Goal: Task Accomplishment & Management: Manage account settings

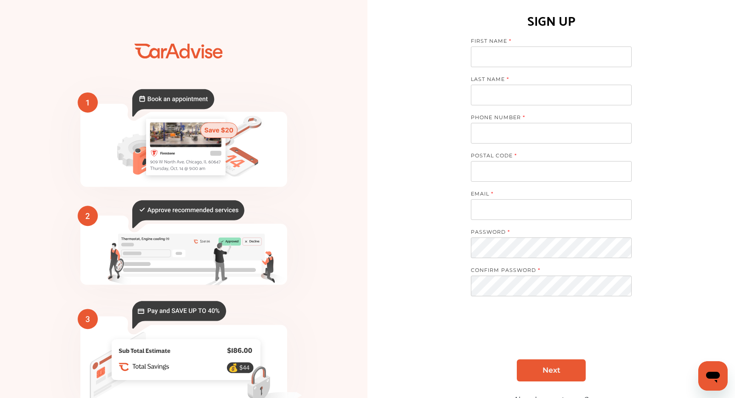
scroll to position [56, 0]
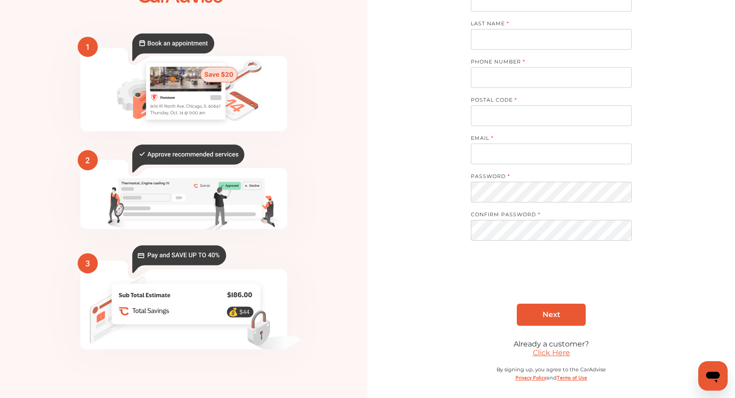
click at [545, 355] on div "SIGN UP FIRST NAME LAST NAME PHONE NUMBER POSTAL CODE EMAIL PASSWORD CONFIRM PA…" at bounding box center [551, 171] width 161 height 455
click at [546, 351] on link "Click Here" at bounding box center [551, 352] width 37 height 9
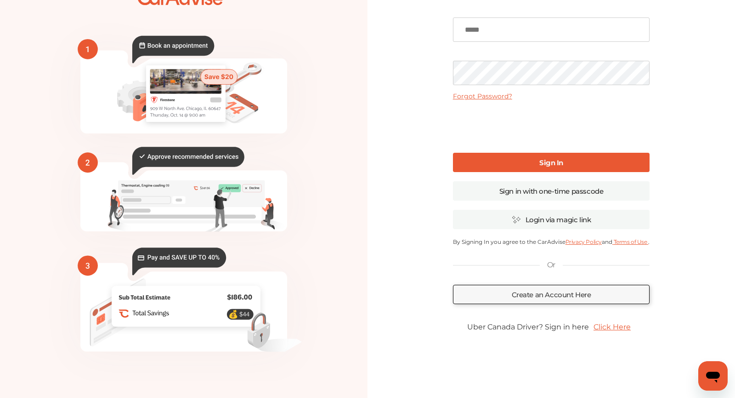
scroll to position [20, 0]
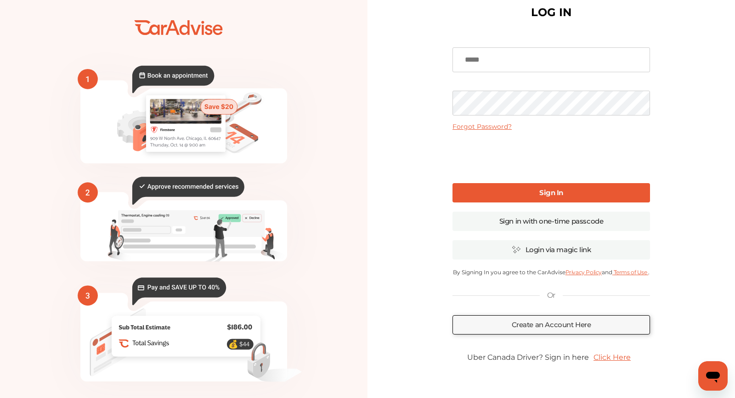
click at [474, 54] on input at bounding box center [552, 59] width 198 height 25
type input "**********"
click at [513, 197] on link "Sign In" at bounding box center [552, 192] width 198 height 19
click at [520, 187] on link "Sign In" at bounding box center [552, 192] width 198 height 19
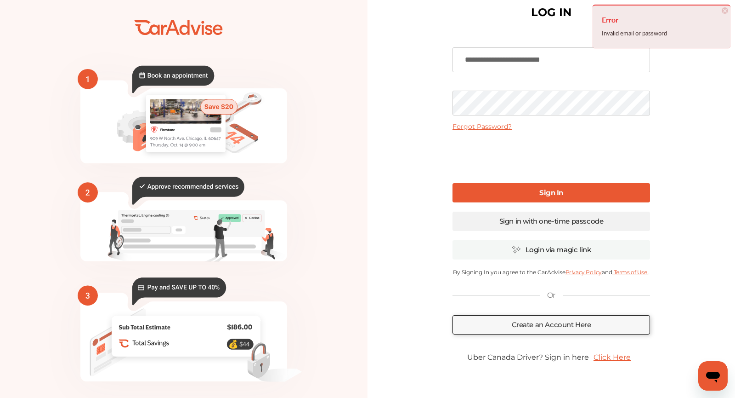
click at [520, 221] on link "Sign in with one-time passcode" at bounding box center [552, 220] width 198 height 19
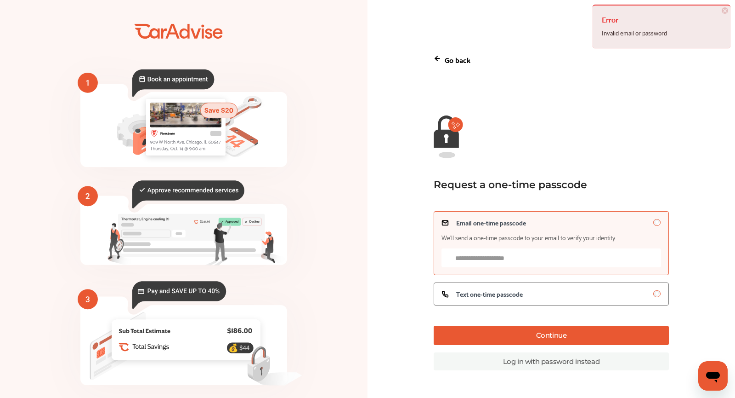
click at [475, 262] on input "Email one-time passcode We’ll send a one-time passcode to your email to verify …" at bounding box center [551, 257] width 219 height 19
click at [479, 286] on label "Text one-time passcode" at bounding box center [551, 293] width 235 height 23
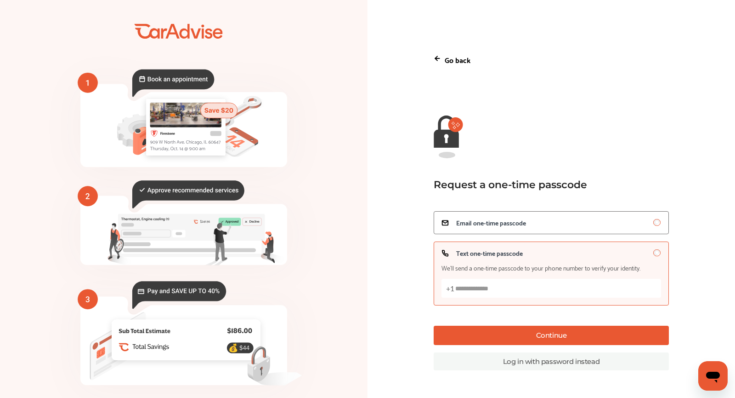
click at [479, 286] on input "Text one-time passcode We’ll send a one-time passcode to your phone number to v…" at bounding box center [551, 287] width 219 height 19
type input "**********"
click at [490, 338] on button "Continue" at bounding box center [551, 334] width 235 height 19
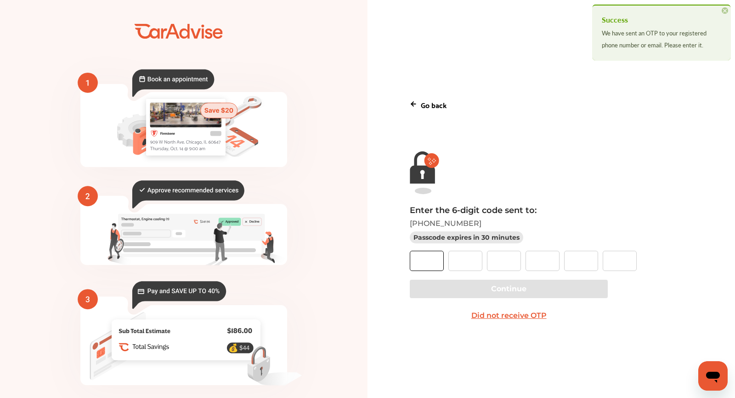
click at [419, 264] on input "text" at bounding box center [427, 260] width 34 height 20
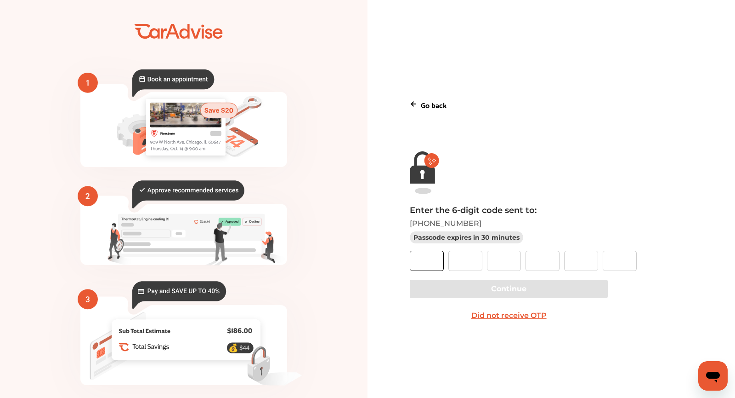
type input "*"
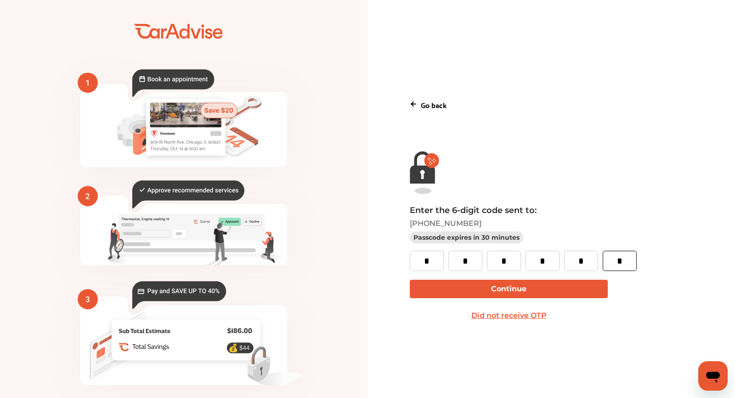
type input "*"
click at [440, 288] on button "Continue" at bounding box center [509, 288] width 198 height 18
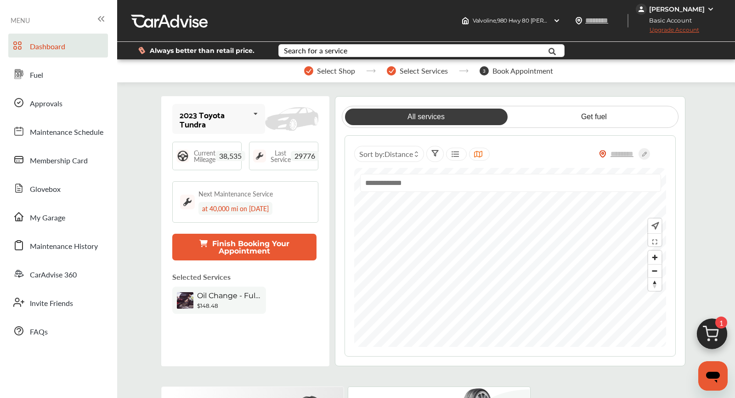
click at [672, 8] on div "[PERSON_NAME]" at bounding box center [677, 9] width 56 height 8
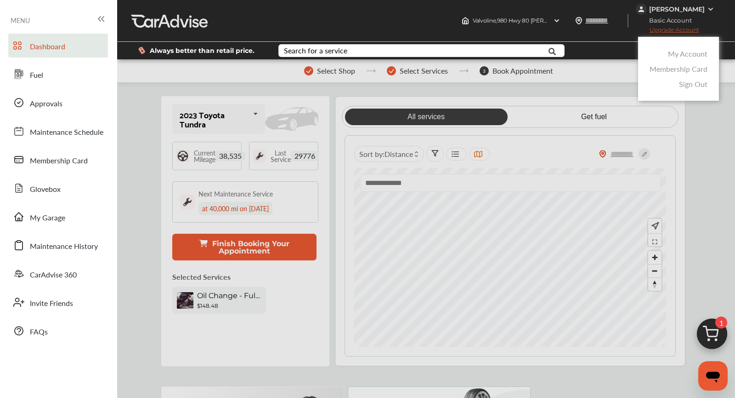
click at [679, 56] on link "My Account" at bounding box center [688, 53] width 40 height 11
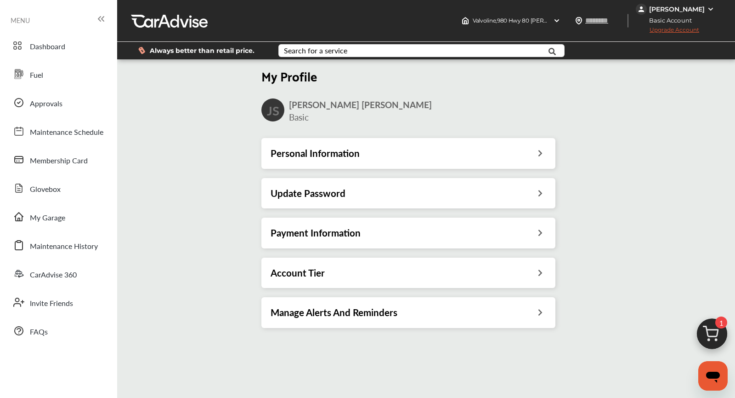
click at [317, 227] on h3 "Payment Information" at bounding box center [316, 233] width 90 height 12
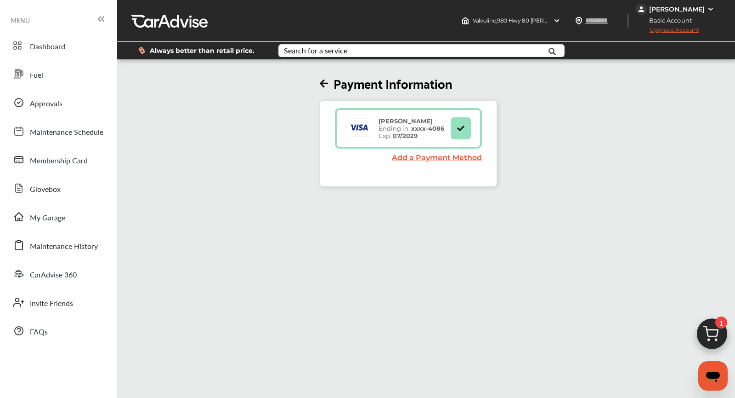
click at [405, 138] on strong "07/2029" at bounding box center [405, 135] width 25 height 7
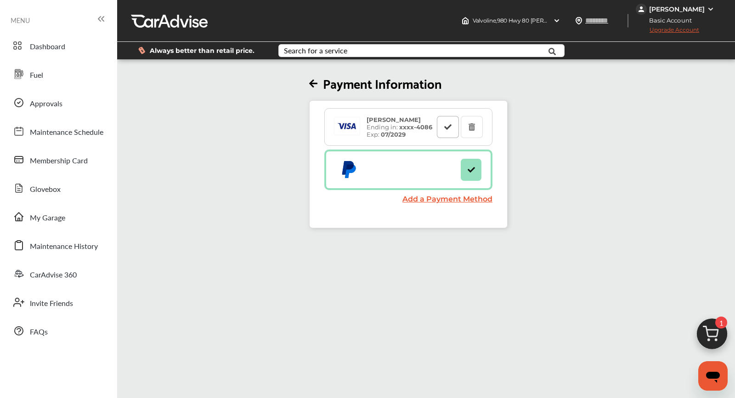
click at [441, 129] on button at bounding box center [448, 127] width 22 height 22
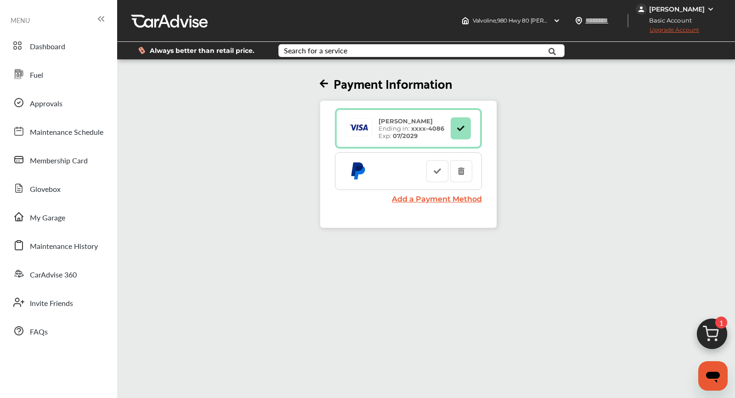
click at [364, 171] on icon at bounding box center [358, 170] width 30 height 18
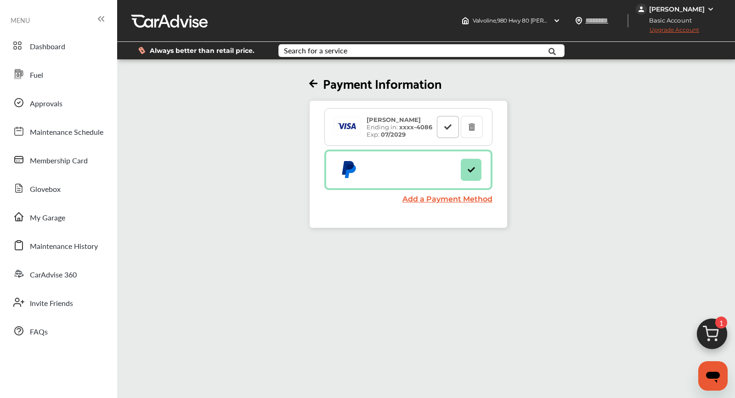
click at [444, 126] on icon at bounding box center [448, 126] width 9 height 6
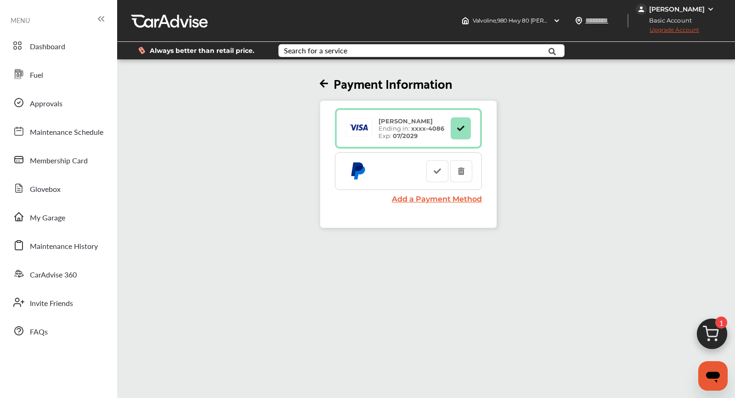
click at [318, 85] on div "Payment Information [PERSON_NAME] Ending in: xxxx- 4086 Exp: 07/2029 Add a Paym…" at bounding box center [408, 144] width 588 height 167
click at [324, 83] on icon at bounding box center [324, 84] width 8 height 10
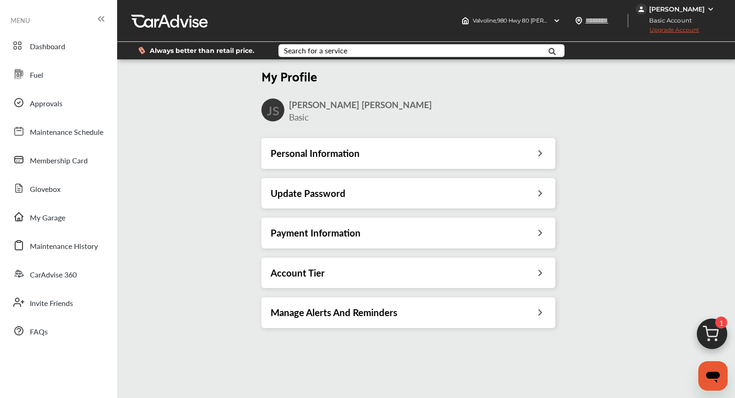
click at [340, 236] on h3 "Payment Information" at bounding box center [316, 233] width 90 height 12
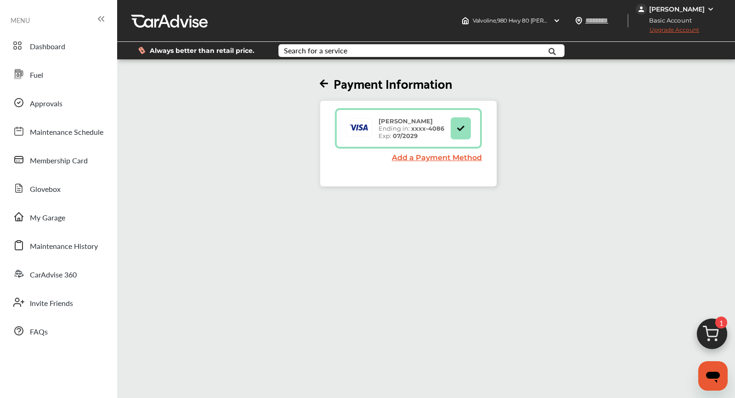
click at [329, 84] on icon at bounding box center [327, 84] width 14 height 10
click at [324, 83] on icon at bounding box center [324, 84] width 8 height 10
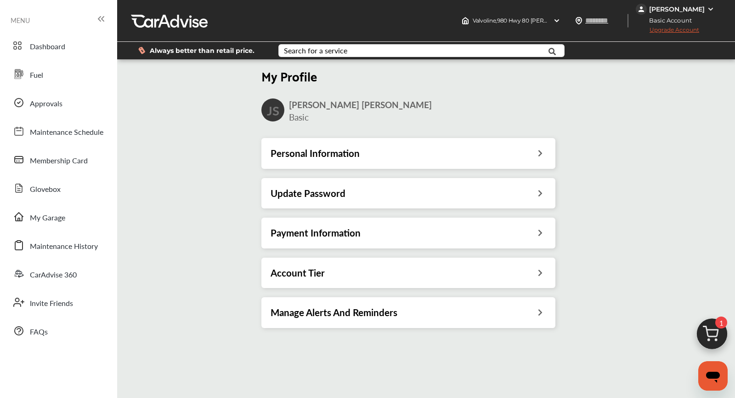
click at [323, 150] on h3 "Personal Information" at bounding box center [315, 153] width 89 height 12
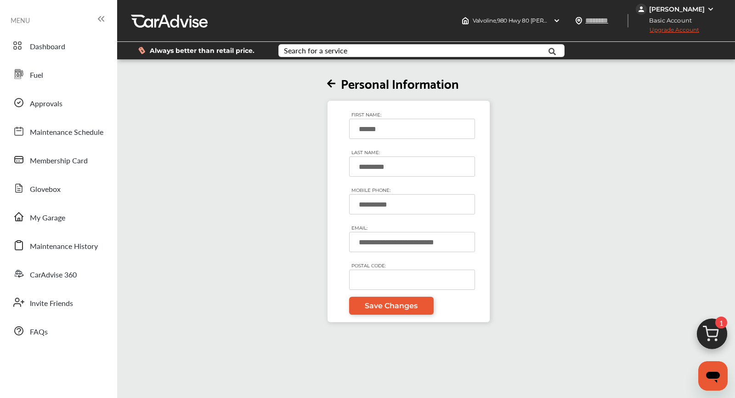
click at [330, 79] on icon at bounding box center [331, 84] width 8 height 10
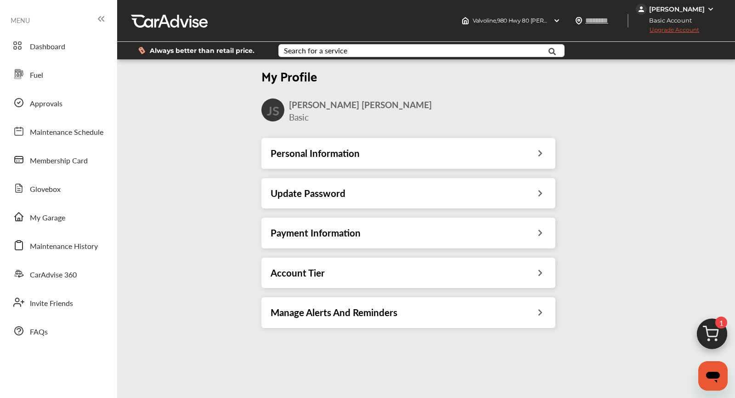
click at [326, 239] on div "Payment Information" at bounding box center [408, 232] width 294 height 30
click at [352, 228] on h3 "Payment Information" at bounding box center [316, 233] width 90 height 12
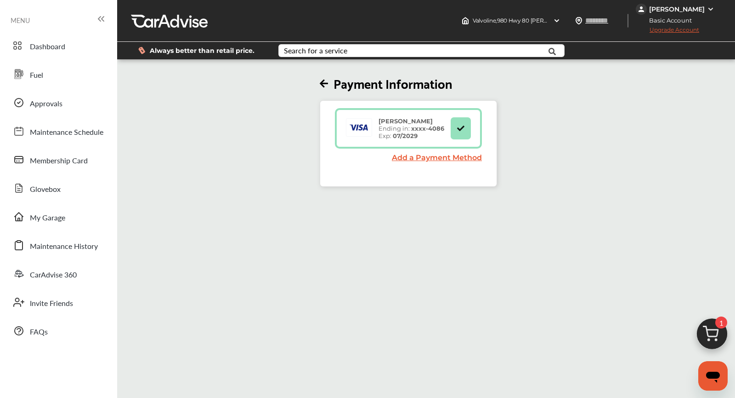
click at [326, 81] on icon at bounding box center [324, 84] width 8 height 10
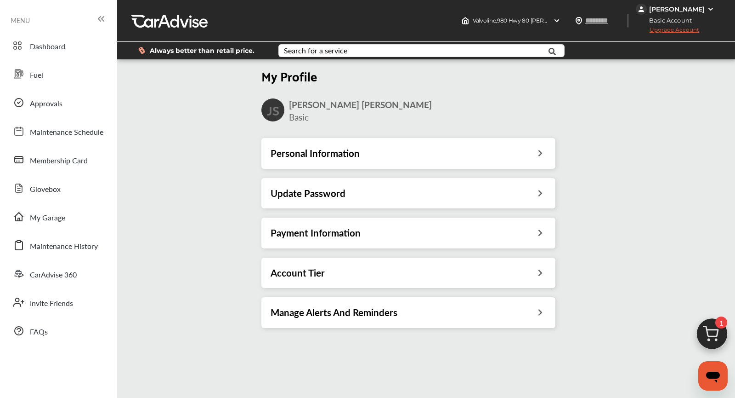
click at [660, 8] on div "[PERSON_NAME]" at bounding box center [677, 9] width 56 height 8
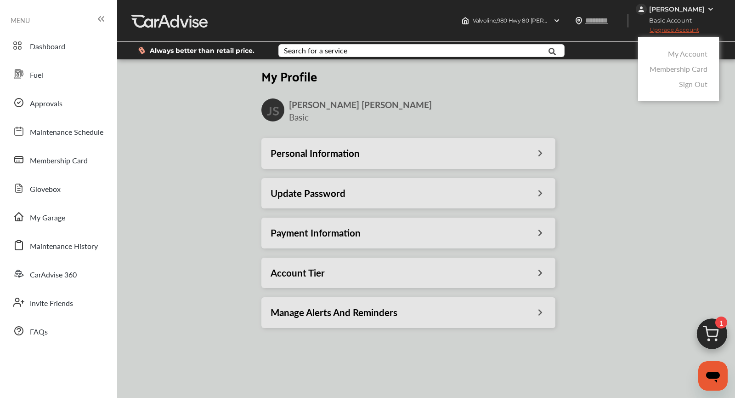
click at [682, 55] on link "My Account" at bounding box center [688, 53] width 40 height 11
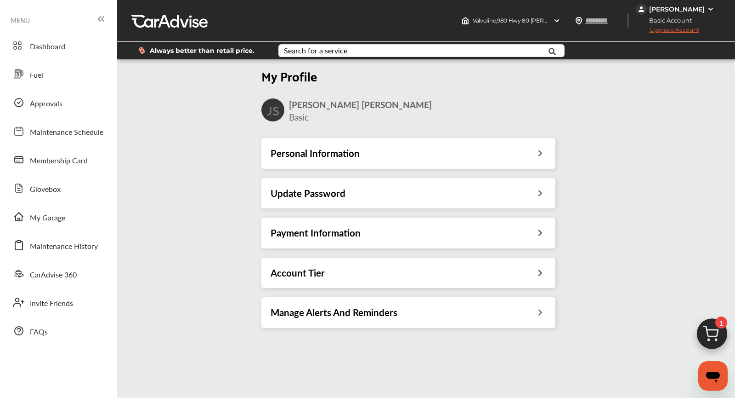
click at [335, 162] on div "Personal Information" at bounding box center [408, 153] width 294 height 30
click at [379, 138] on div "Personal Information" at bounding box center [408, 153] width 294 height 30
click at [379, 153] on div "Personal Information" at bounding box center [409, 153] width 276 height 12
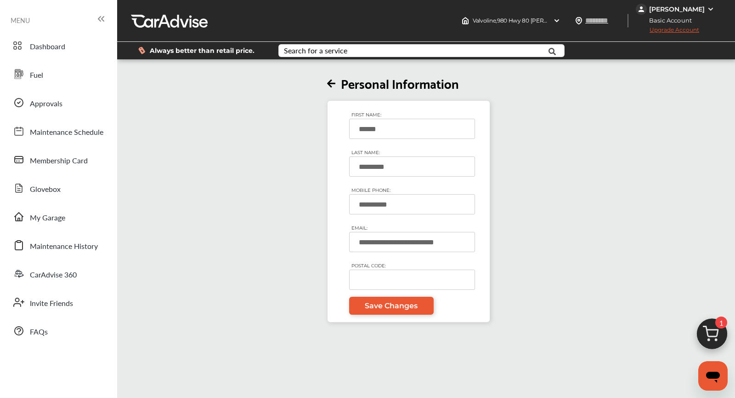
click at [377, 286] on input "POSTAL CODE:" at bounding box center [412, 279] width 126 height 20
type input "*****"
click at [242, 281] on div "**********" at bounding box center [408, 191] width 588 height 261
click at [392, 303] on span "Save Changes" at bounding box center [391, 305] width 53 height 9
type input "*****"
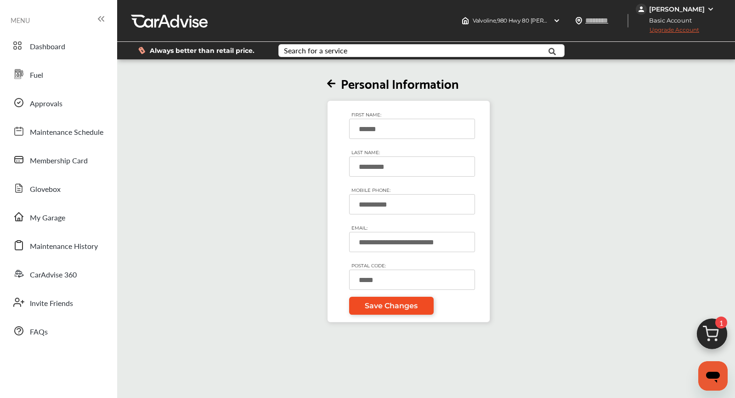
type input "*****"
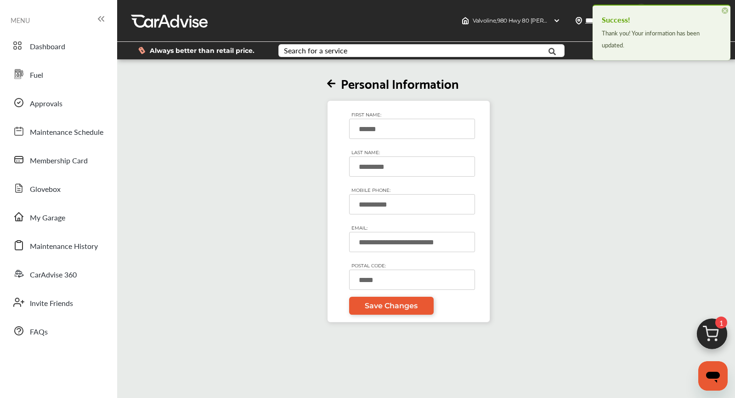
click at [331, 84] on icon at bounding box center [331, 84] width 8 height 10
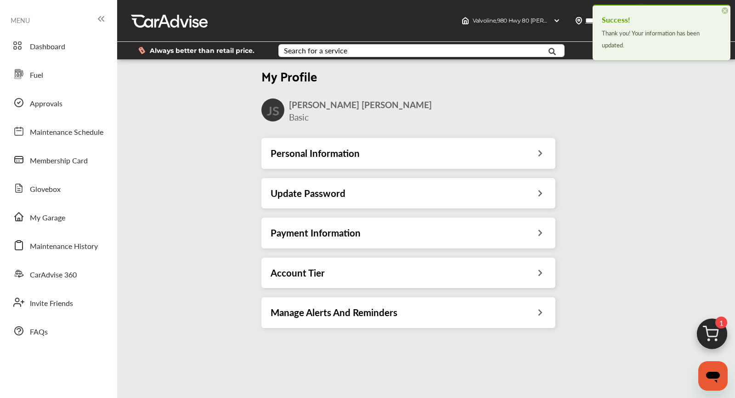
click at [331, 229] on h3 "Payment Information" at bounding box center [316, 233] width 90 height 12
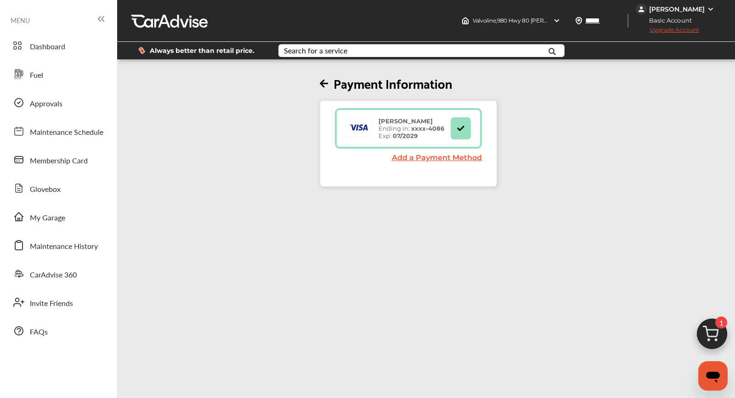
click at [324, 77] on h2 "Payment Information" at bounding box center [408, 83] width 177 height 16
click at [324, 85] on icon at bounding box center [324, 84] width 8 height 10
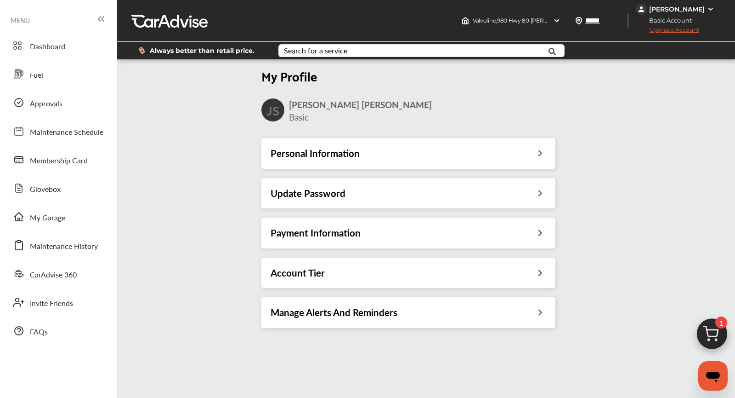
click at [350, 273] on div "Account Tier" at bounding box center [409, 273] width 276 height 12
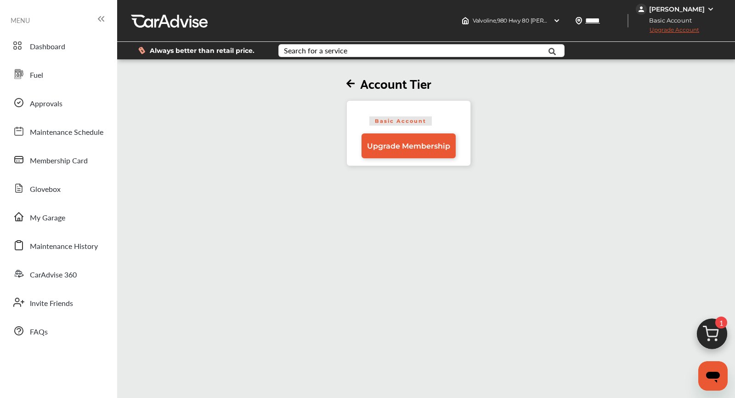
click at [353, 83] on icon at bounding box center [351, 84] width 8 height 10
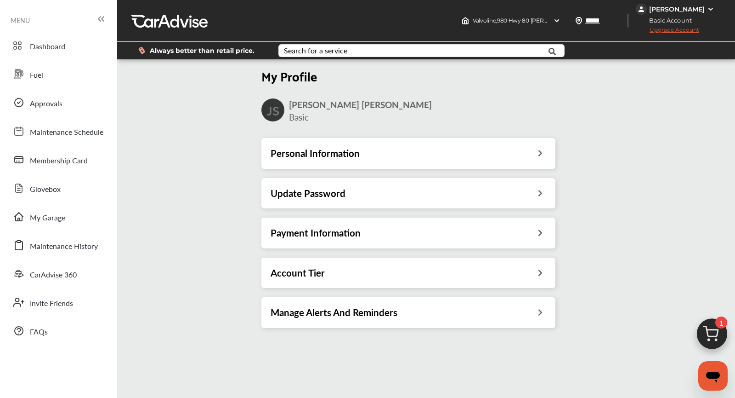
click at [369, 306] on h3 "Manage Alerts And Reminders" at bounding box center [334, 312] width 127 height 12
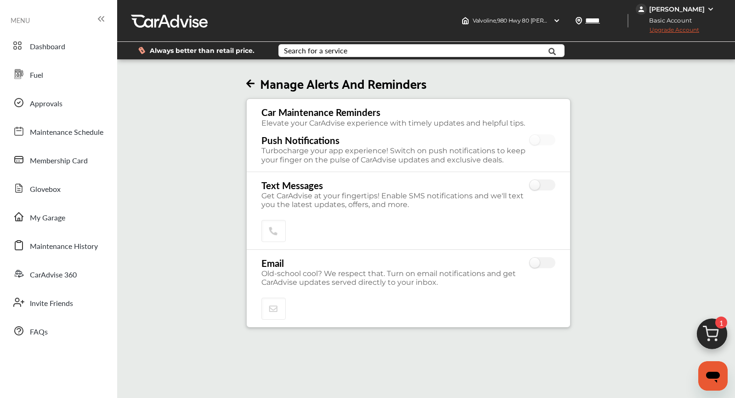
click at [251, 84] on icon at bounding box center [250, 84] width 8 height 10
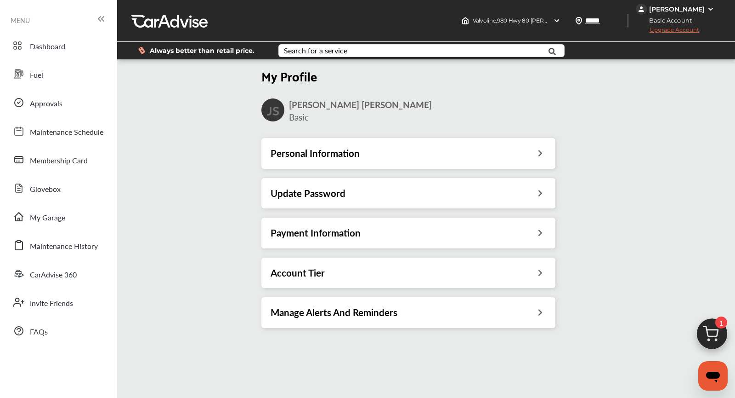
click at [660, 21] on span "Basic Account" at bounding box center [668, 21] width 62 height 10
click at [669, 9] on div "[PERSON_NAME]" at bounding box center [677, 9] width 56 height 8
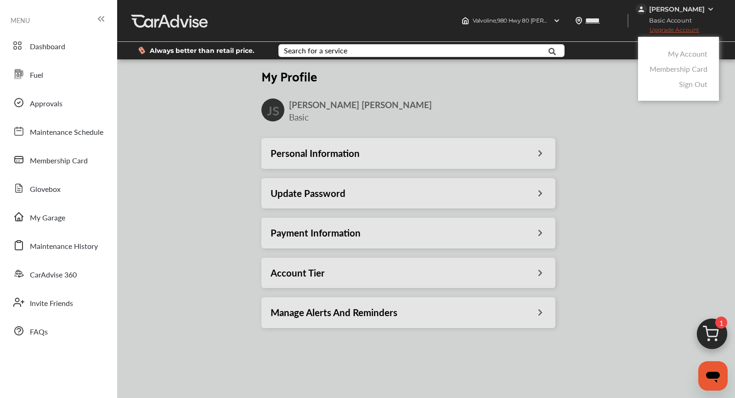
click at [680, 68] on link "Membership Card" at bounding box center [679, 68] width 58 height 11
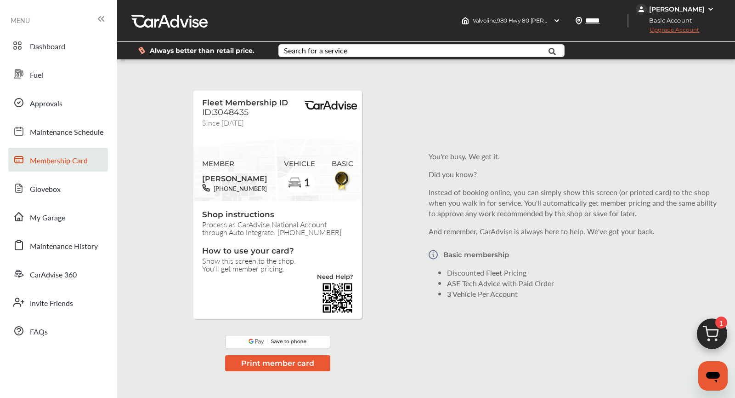
click at [668, 6] on div "[PERSON_NAME]" at bounding box center [677, 9] width 56 height 8
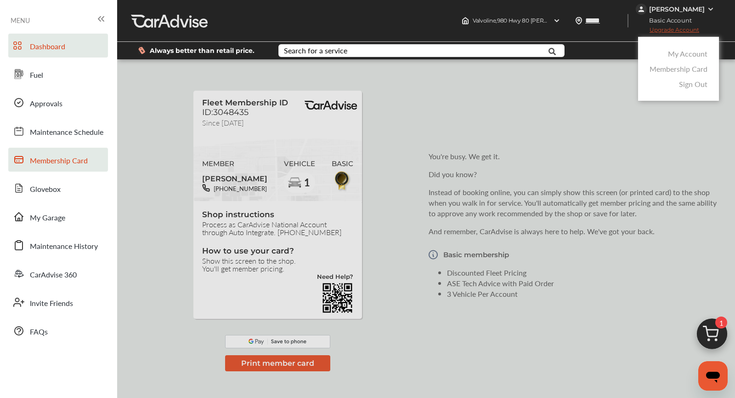
click at [60, 43] on span "Dashboard" at bounding box center [47, 47] width 35 height 12
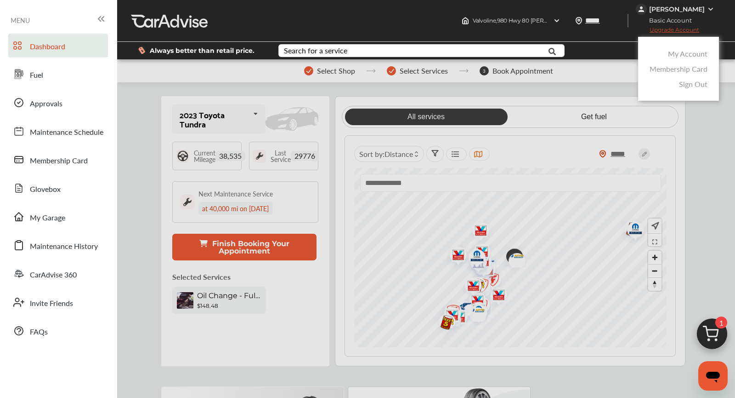
click at [515, 19] on div at bounding box center [367, 221] width 735 height 443
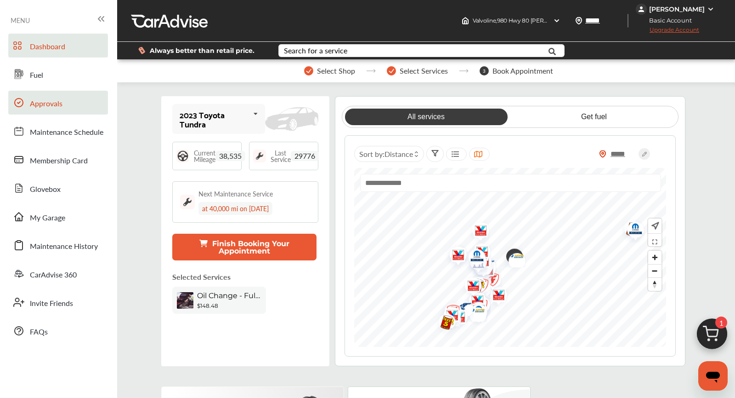
click at [74, 112] on link "Approvals" at bounding box center [58, 103] width 100 height 24
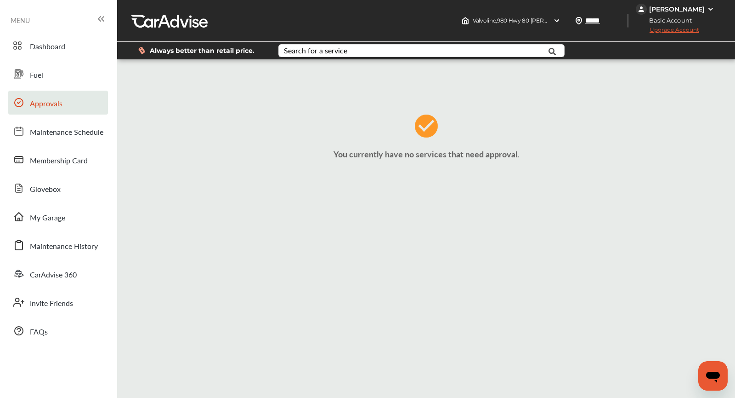
click at [655, 6] on div "[PERSON_NAME]" at bounding box center [677, 9] width 56 height 8
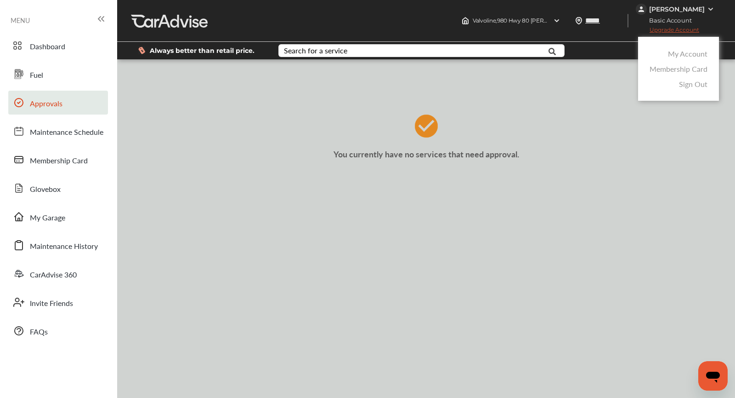
click at [673, 54] on link "My Account" at bounding box center [688, 53] width 40 height 11
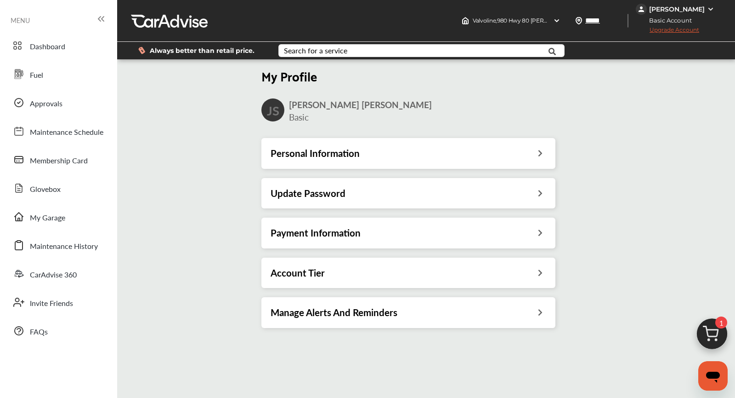
click at [342, 240] on div "Payment Information" at bounding box center [408, 232] width 294 height 30
click at [299, 231] on h3 "Payment Information" at bounding box center [316, 233] width 90 height 12
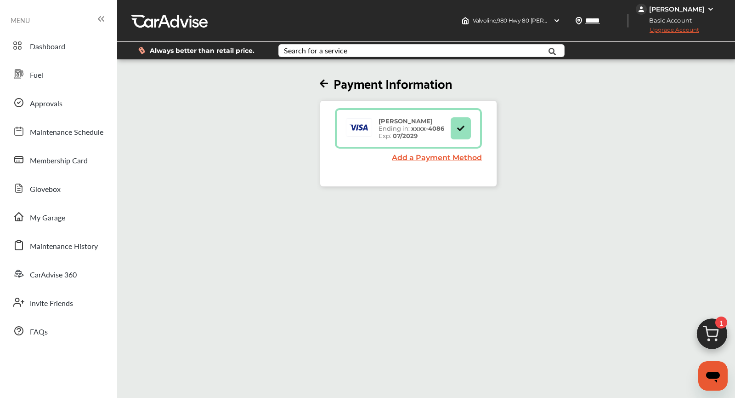
click at [153, 19] on div at bounding box center [169, 21] width 77 height 14
